Goal: Information Seeking & Learning: Find contact information

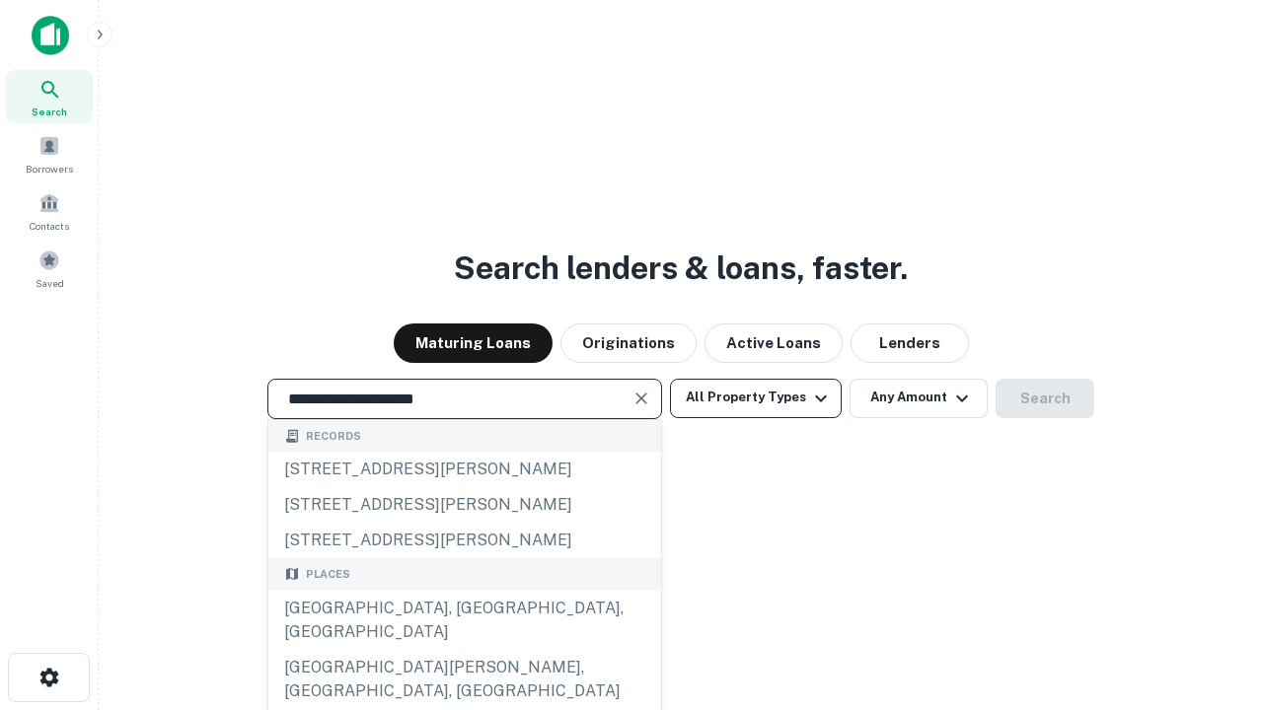
click at [464, 650] on div "Santa Monica, CA, USA" at bounding box center [464, 620] width 393 height 59
click at [756, 398] on button "All Property Types" at bounding box center [756, 398] width 172 height 39
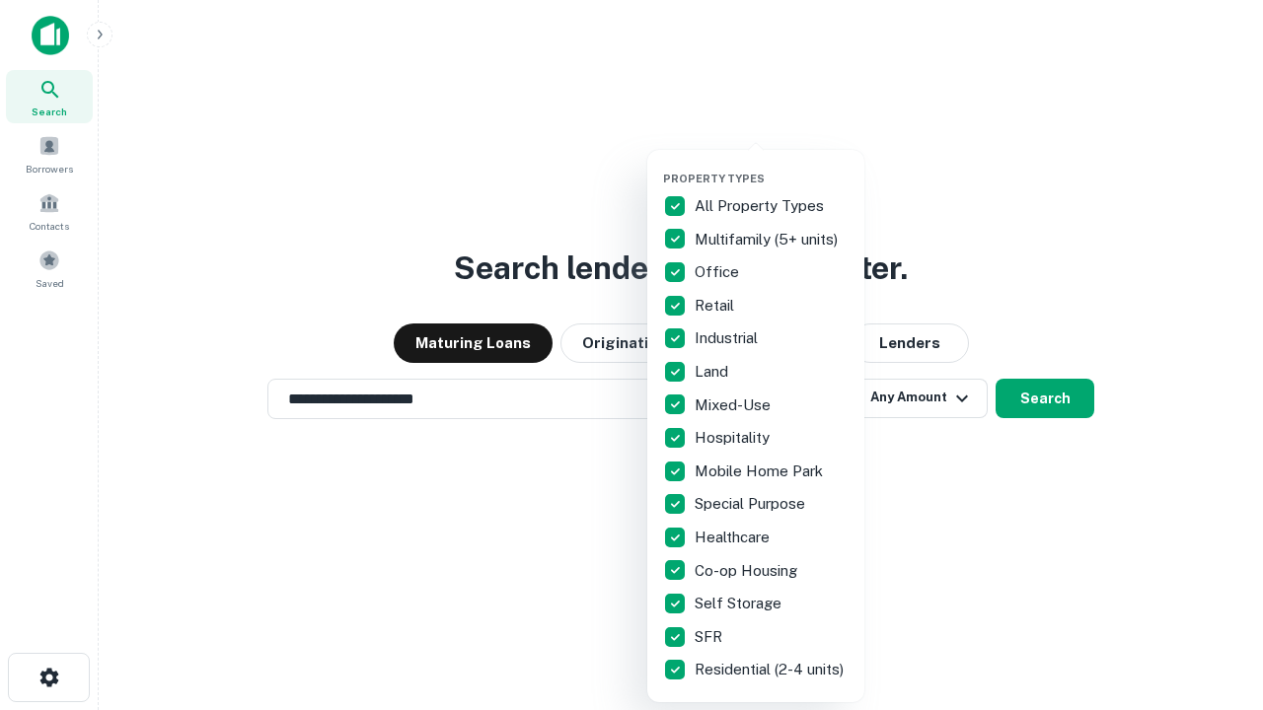
type input "**********"
click at [772, 166] on button "button" at bounding box center [771, 166] width 217 height 1
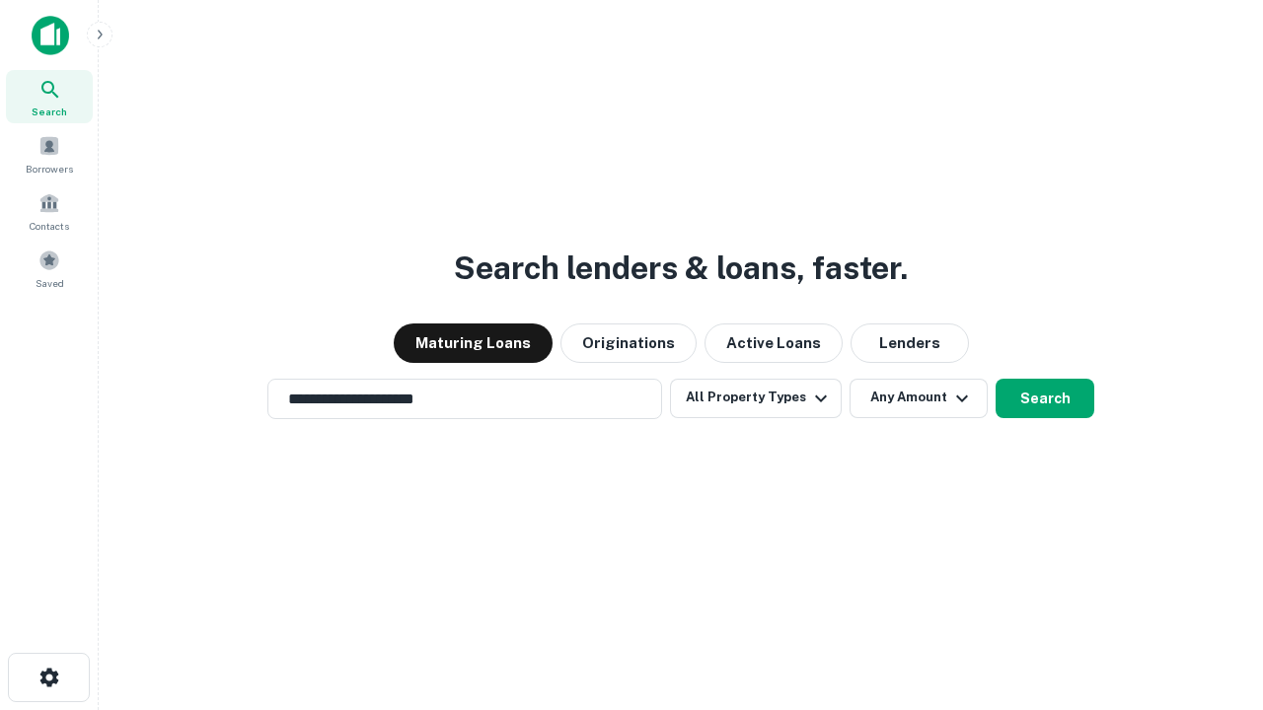
scroll to position [31, 0]
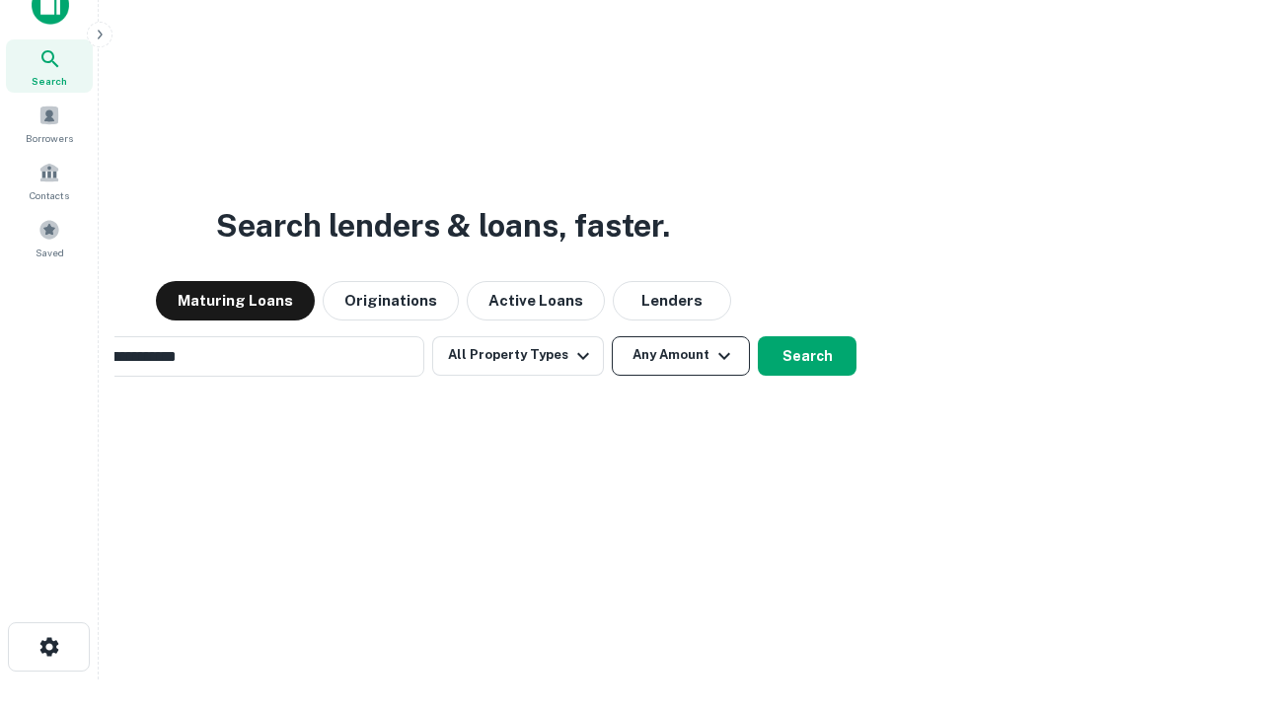
click at [612, 336] on button "Any Amount" at bounding box center [681, 355] width 138 height 39
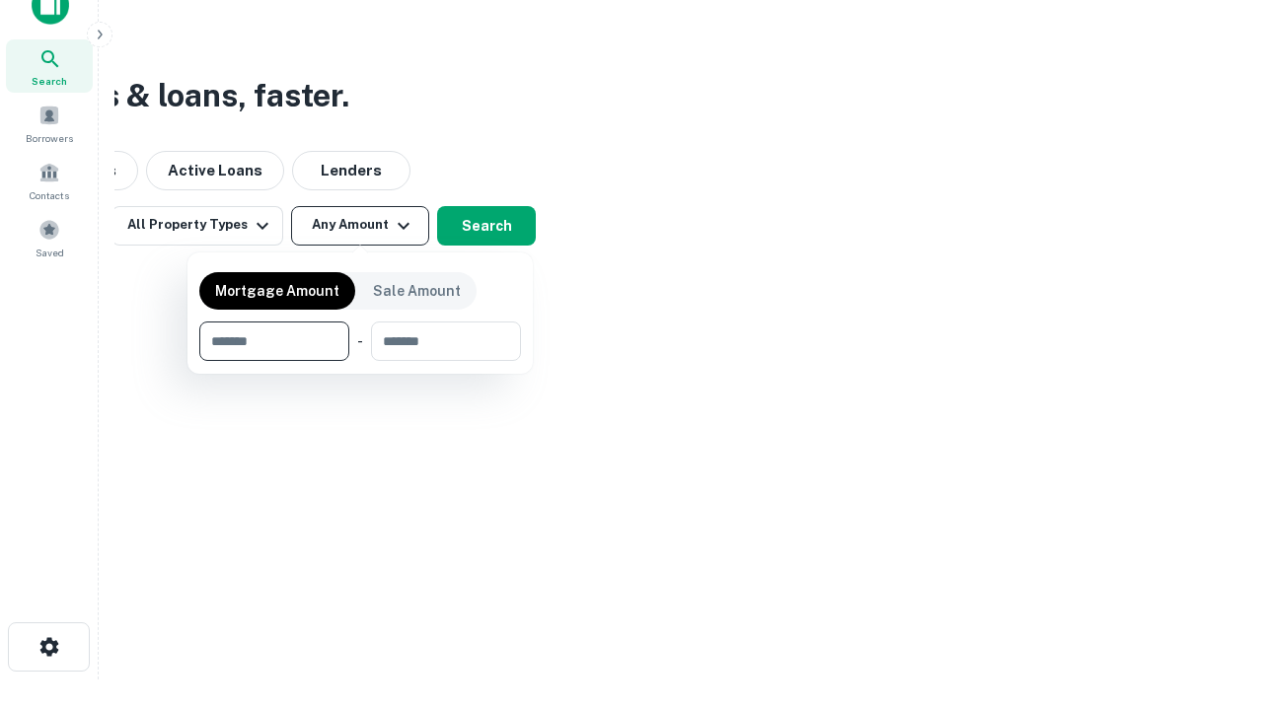
scroll to position [32, 0]
type input "*******"
click at [360, 361] on button "button" at bounding box center [360, 361] width 322 height 1
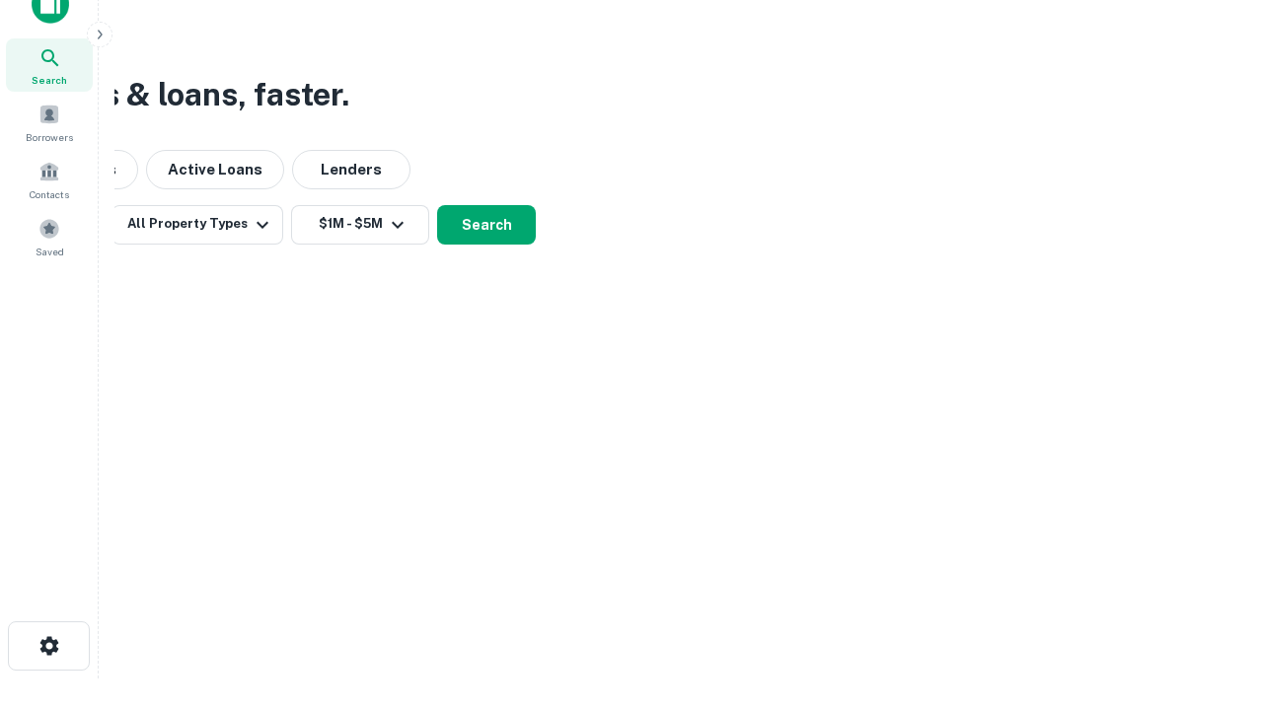
scroll to position [12, 364]
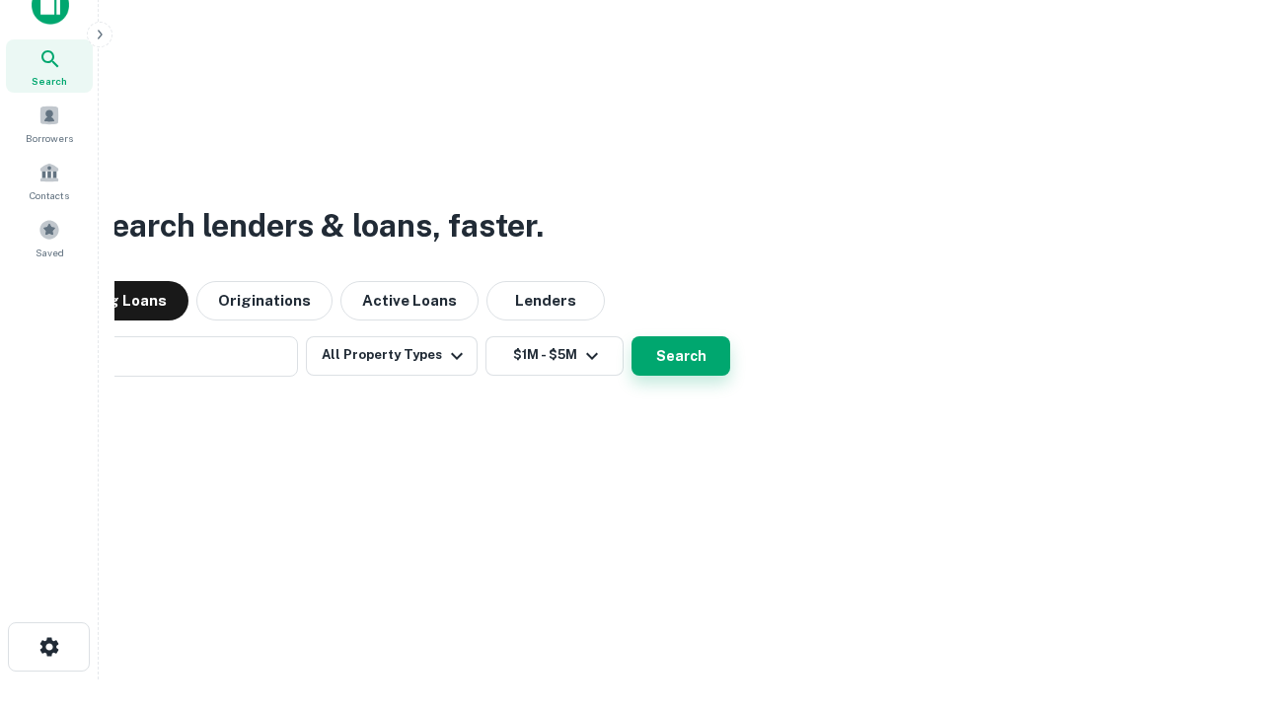
click at [632, 336] on button "Search" at bounding box center [681, 355] width 99 height 39
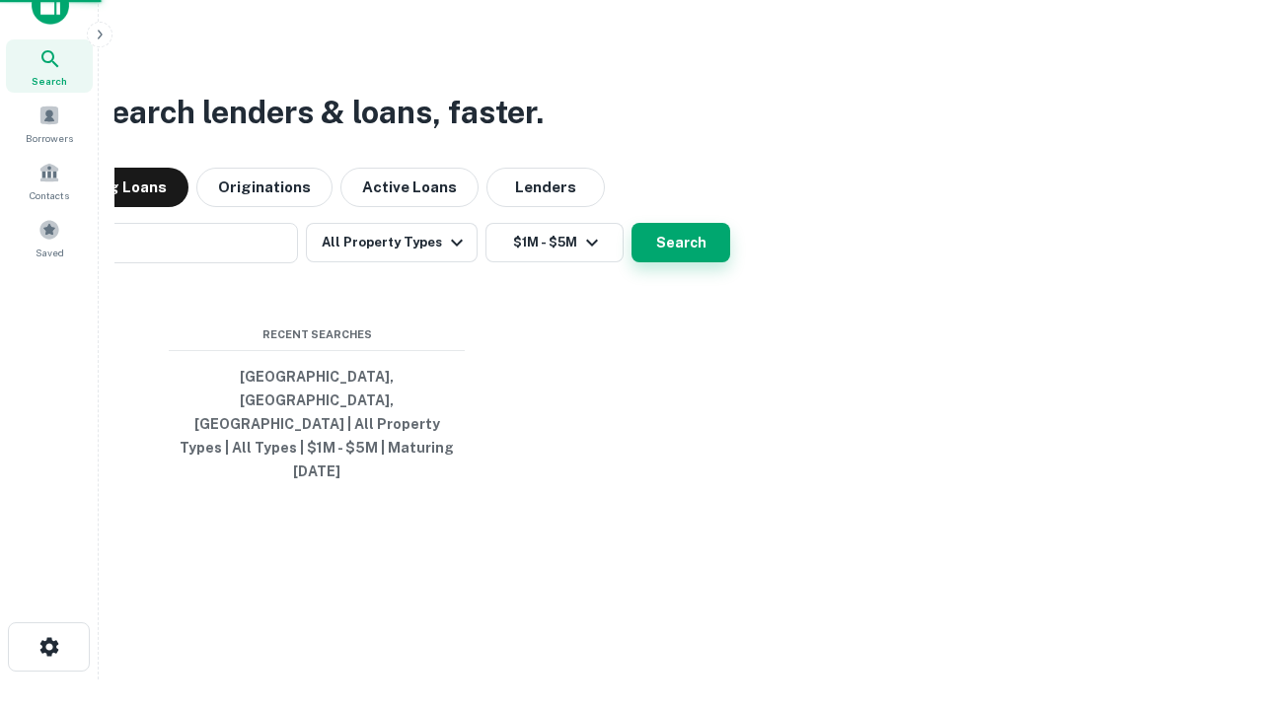
scroll to position [52, 558]
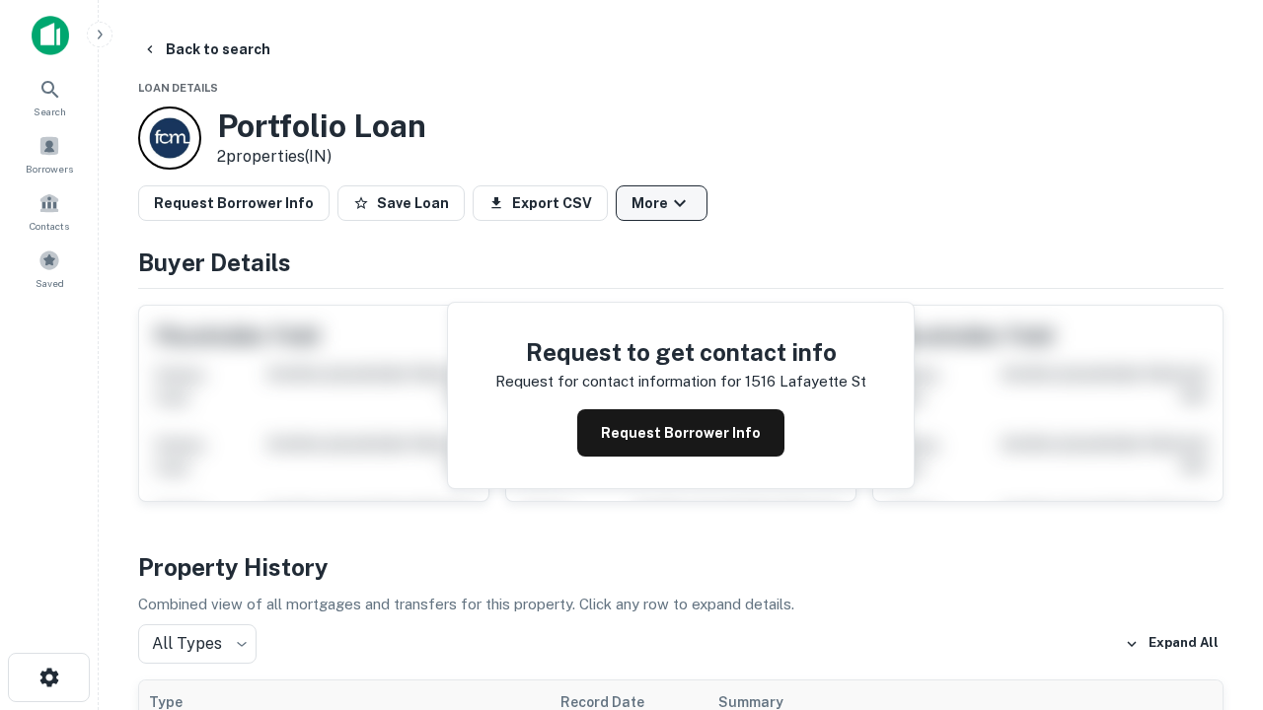
click at [661, 203] on button "More" at bounding box center [662, 204] width 92 height 36
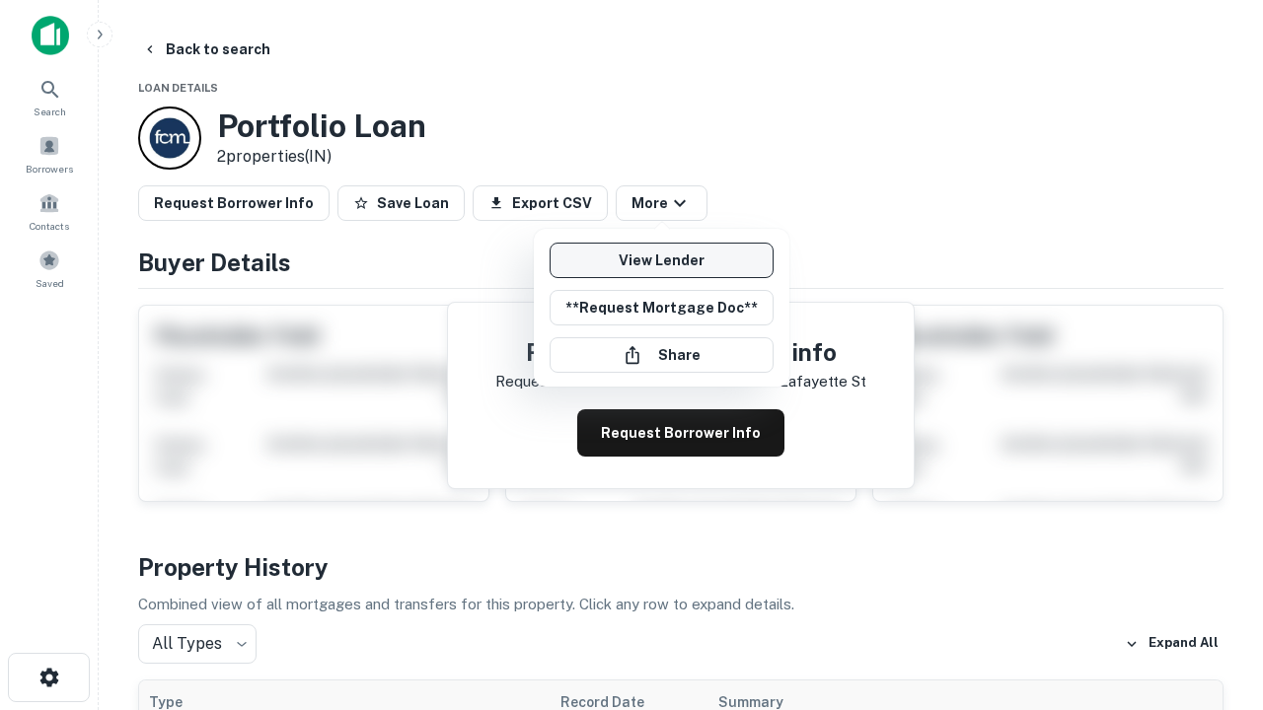
click at [661, 261] on link "View Lender" at bounding box center [662, 261] width 224 height 36
